Goal: Consume media (video, audio)

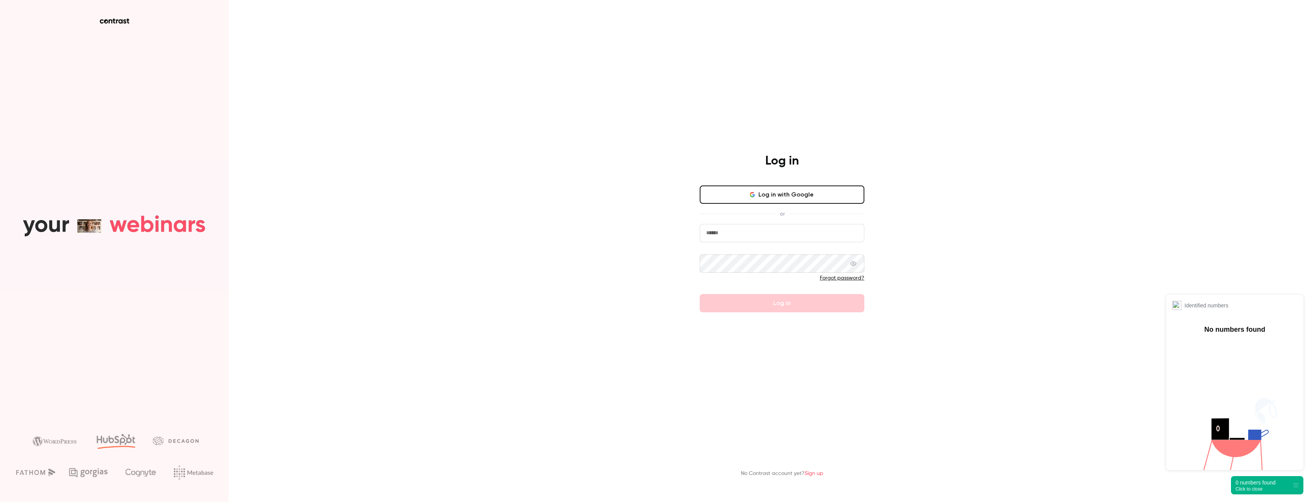
click at [732, 194] on button "Log in with Google" at bounding box center [781, 195] width 165 height 18
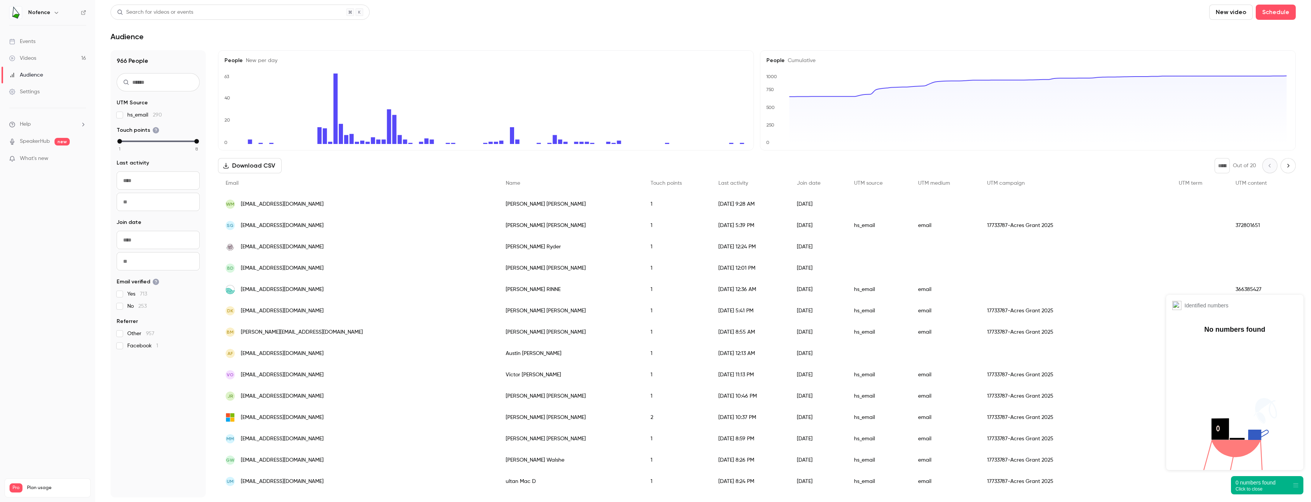
click at [46, 58] on link "Videos 16" at bounding box center [47, 58] width 95 height 17
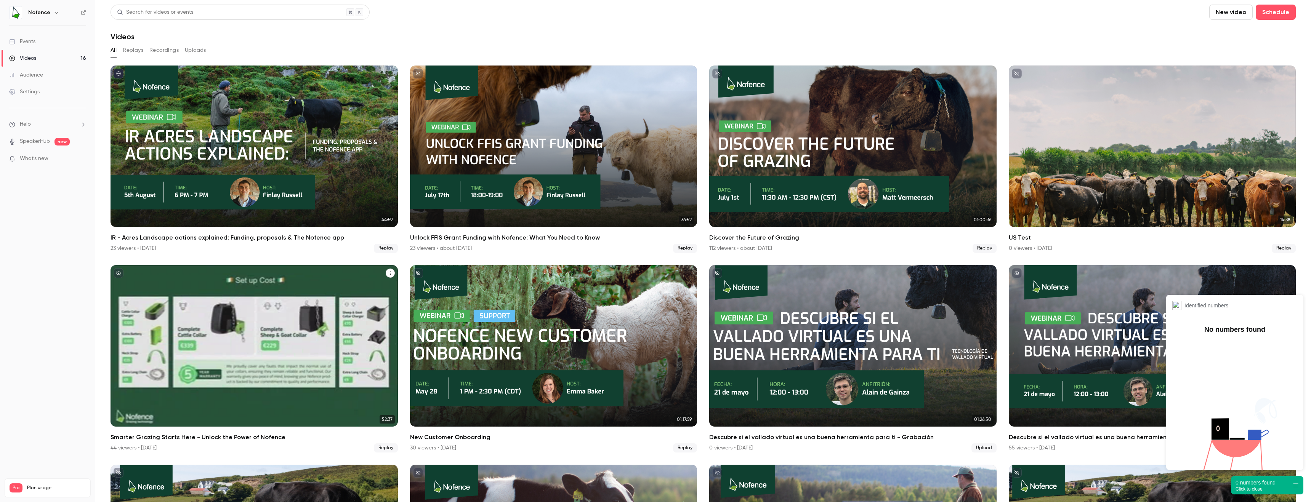
click at [289, 358] on div "Smarter Grazing Starts Here - Unlock the Power of Nofence" at bounding box center [253, 346] width 287 height 162
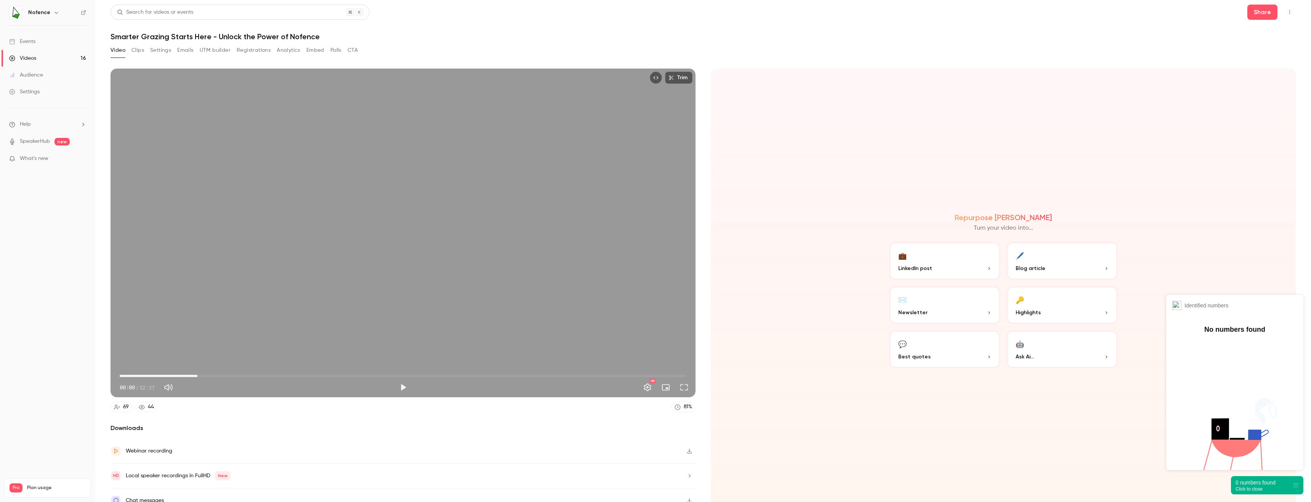
click at [197, 374] on span "07:13" at bounding box center [403, 376] width 567 height 12
drag, startPoint x: 198, startPoint y: 374, endPoint x: 216, endPoint y: 375, distance: 17.6
click at [198, 375] on span "07:13" at bounding box center [197, 376] width 2 height 2
click at [234, 375] on span "10:36" at bounding box center [234, 376] width 2 height 2
click at [400, 387] on button "Play" at bounding box center [402, 387] width 15 height 15
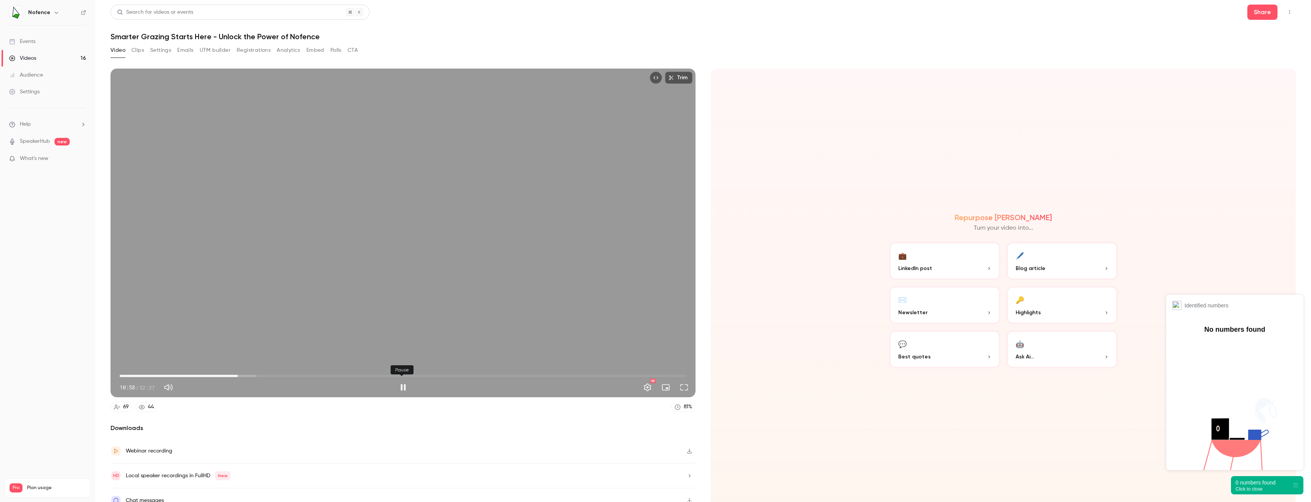
click at [405, 387] on button "Pause" at bounding box center [402, 387] width 15 height 15
type input "*****"
click at [1260, 8] on button "Share" at bounding box center [1262, 12] width 30 height 15
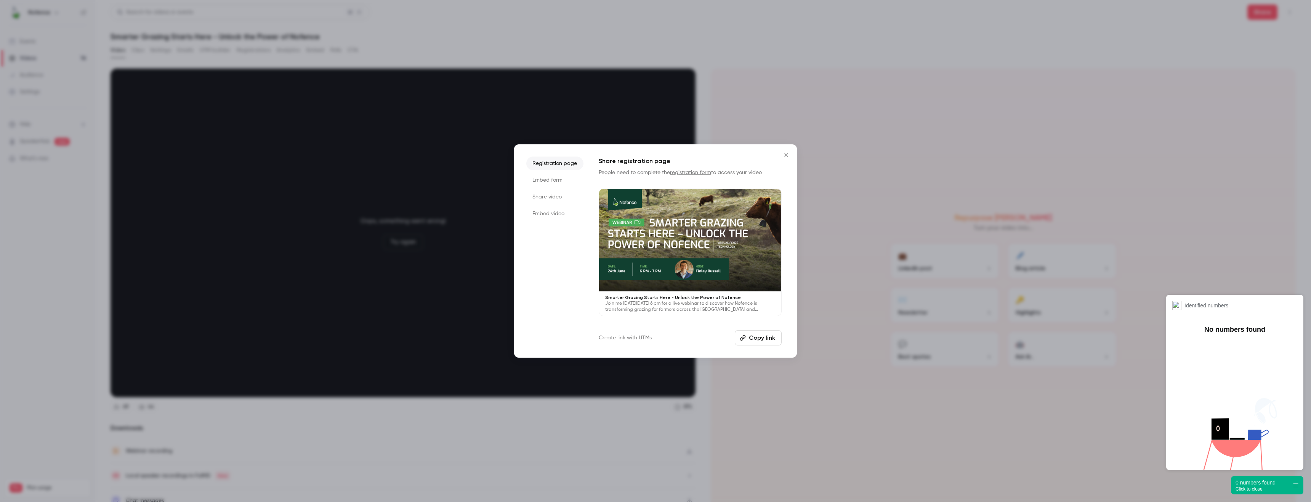
click at [560, 176] on li "Embed form" at bounding box center [554, 180] width 57 height 14
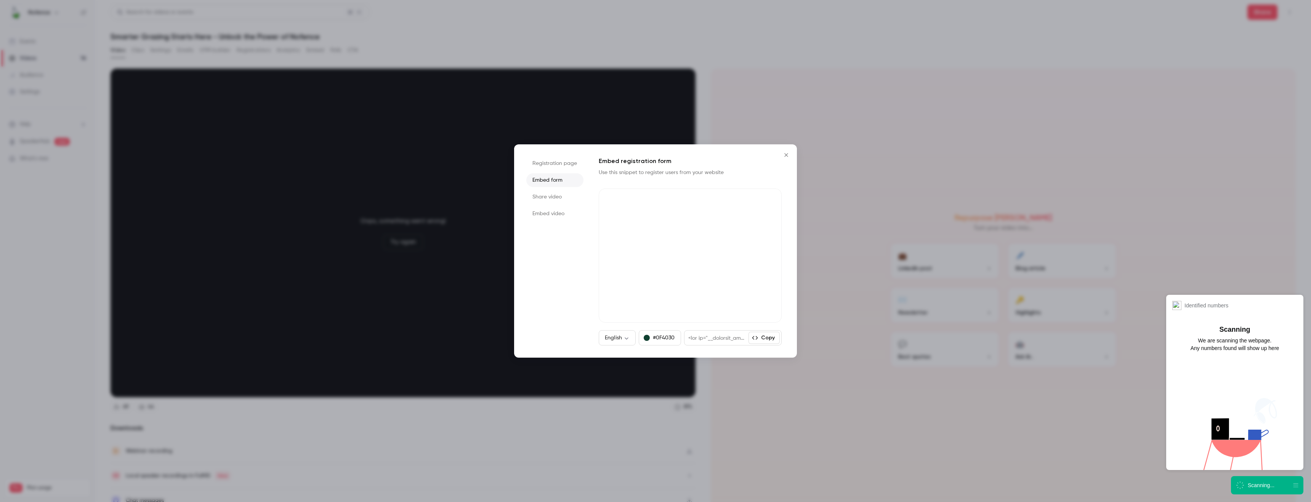
click at [555, 193] on li "Share video" at bounding box center [554, 197] width 57 height 14
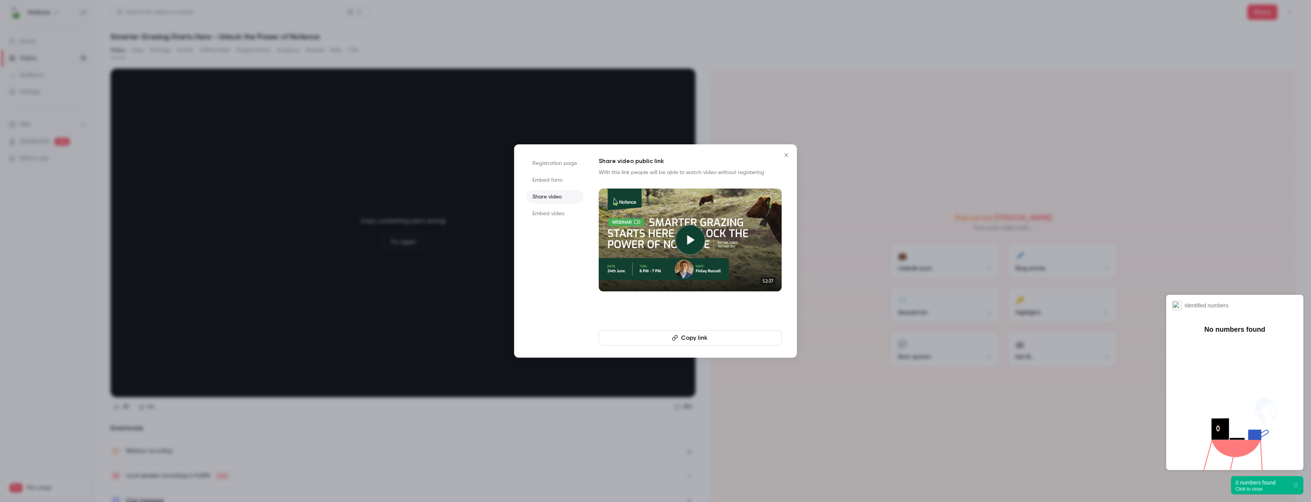
click at [703, 338] on button "Copy link" at bounding box center [690, 337] width 183 height 15
